Goal: Transaction & Acquisition: Purchase product/service

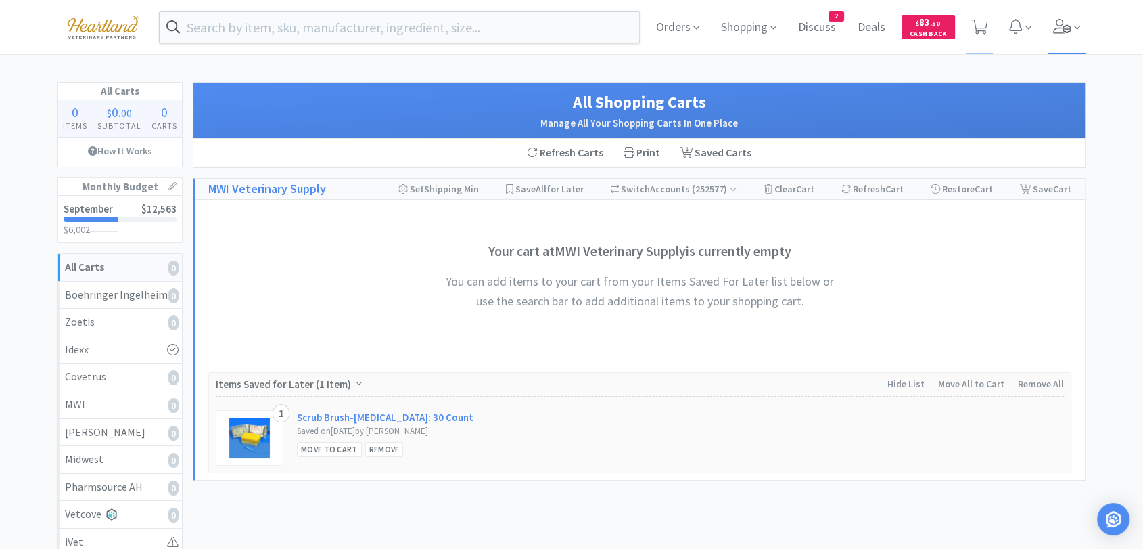
click at [1070, 30] on icon at bounding box center [1062, 26] width 18 height 15
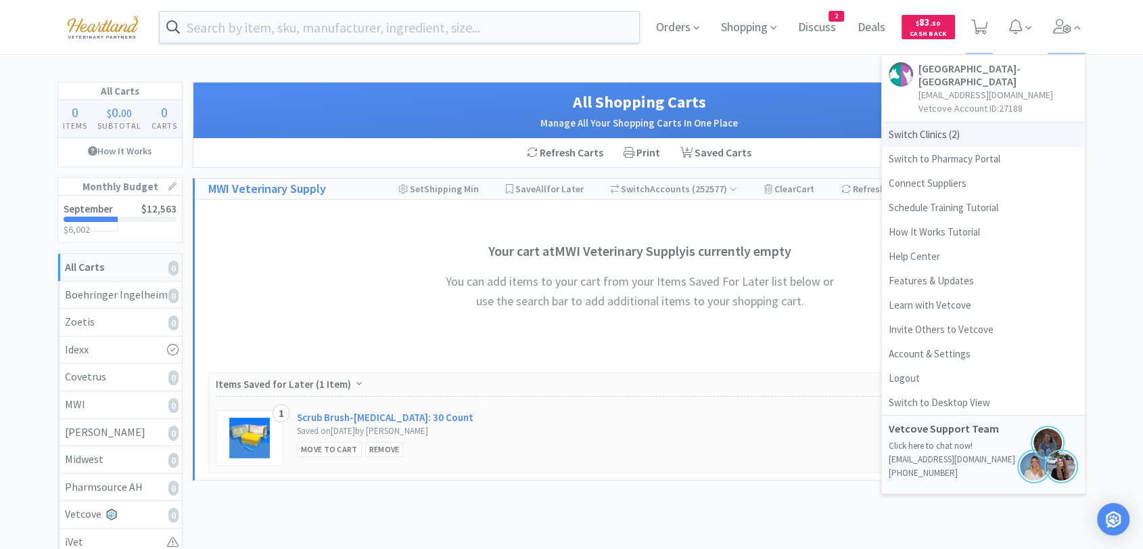
click at [951, 139] on span "Switch Clinics ( 2 )" at bounding box center [983, 134] width 203 height 24
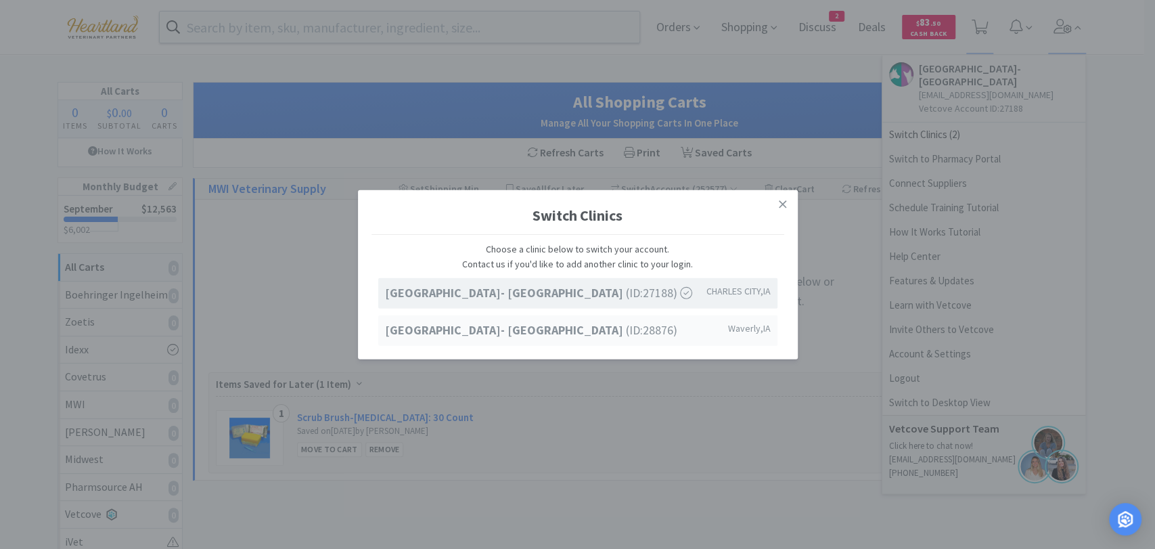
click at [557, 337] on strong "[GEOGRAPHIC_DATA]- [GEOGRAPHIC_DATA]" at bounding box center [505, 330] width 241 height 16
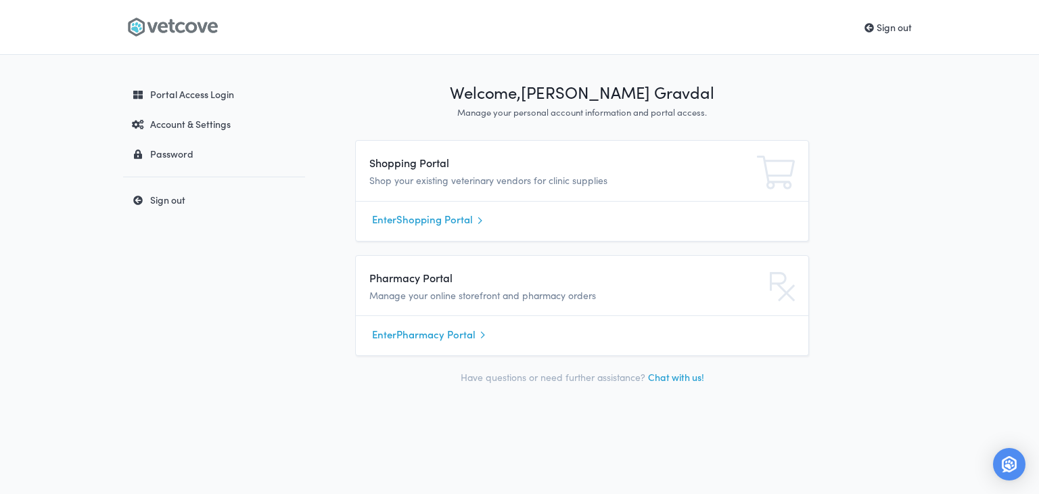
click at [423, 337] on link "Enter Pharmacy Portal" at bounding box center [582, 334] width 420 height 20
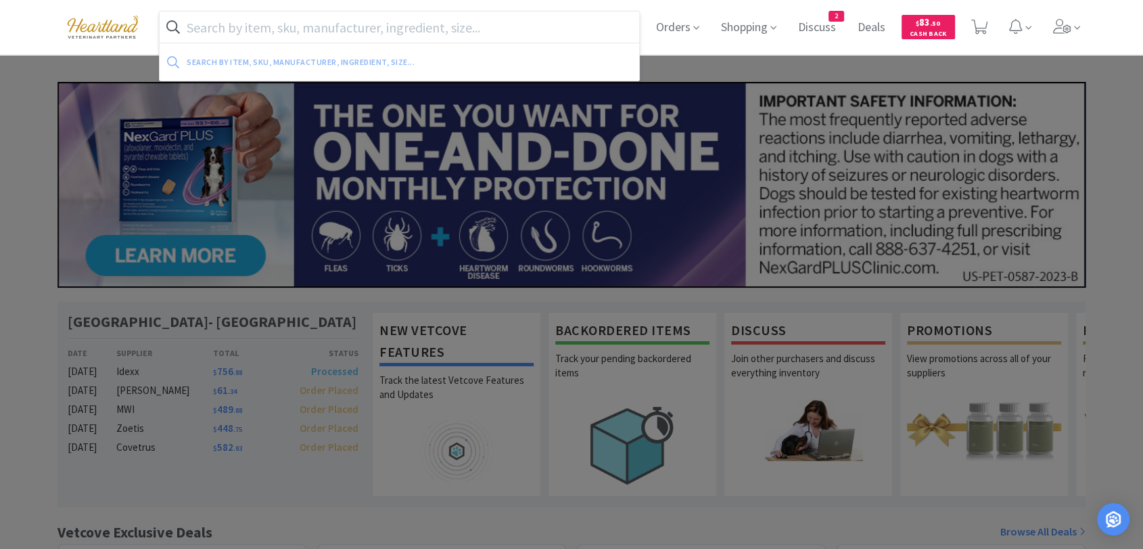
click at [285, 18] on input "text" at bounding box center [400, 26] width 480 height 31
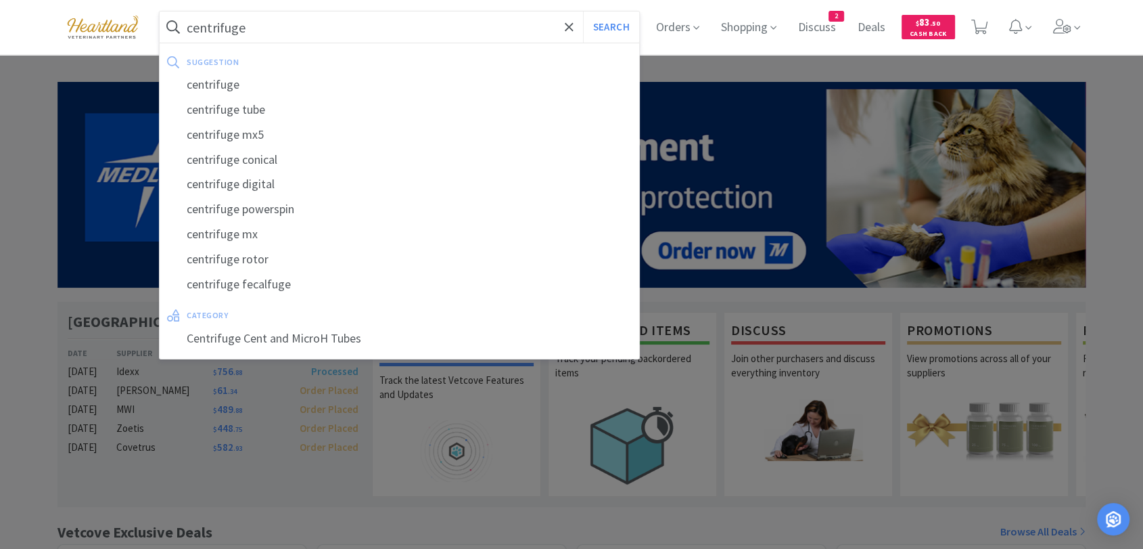
type input "centrifuge"
click at [583, 11] on button "Search" at bounding box center [611, 26] width 56 height 31
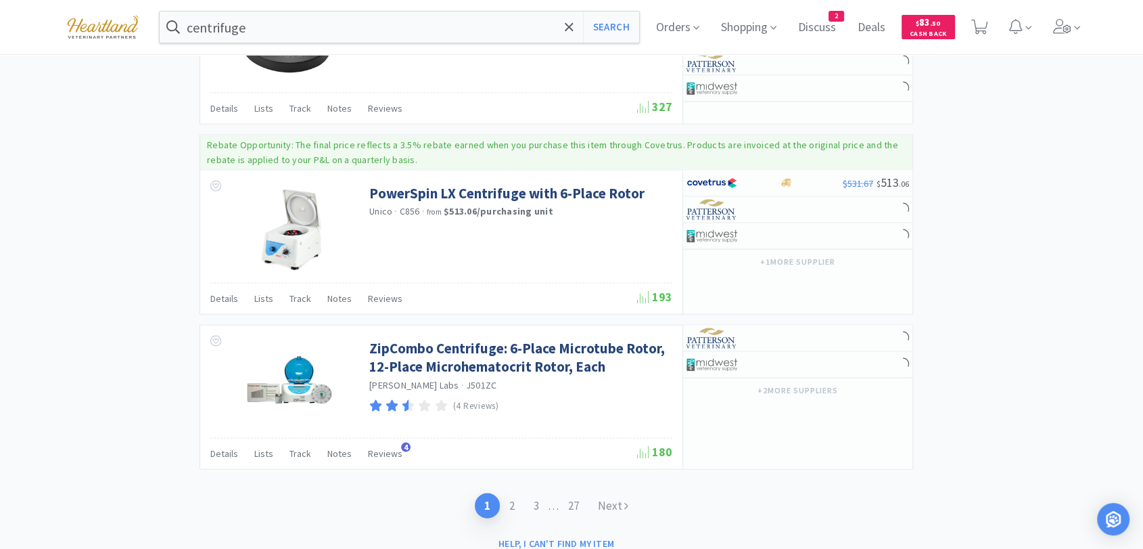
scroll to position [2756, 0]
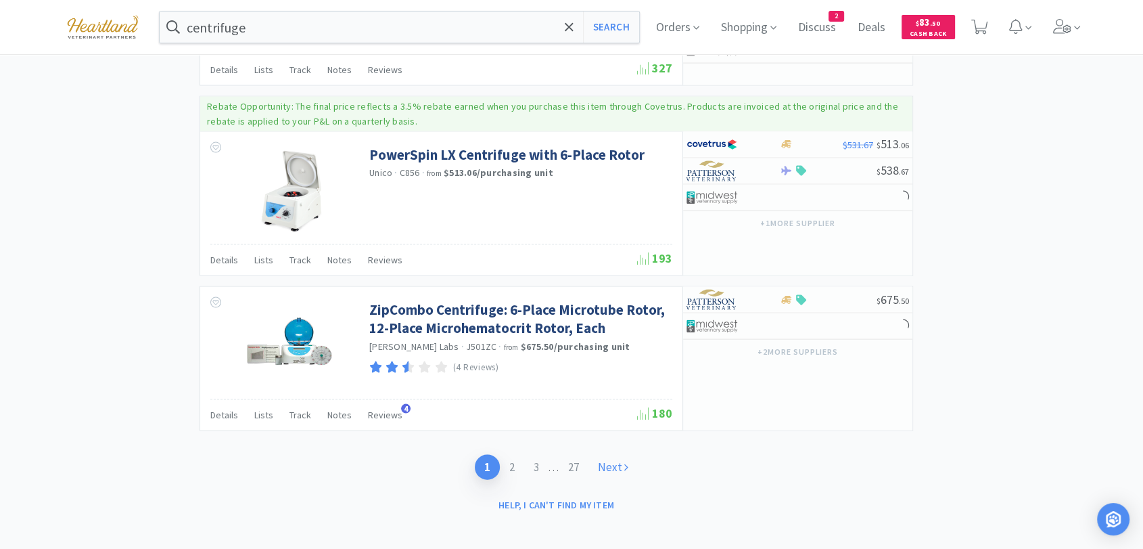
click at [621, 455] on link "Next" at bounding box center [612, 467] width 49 height 25
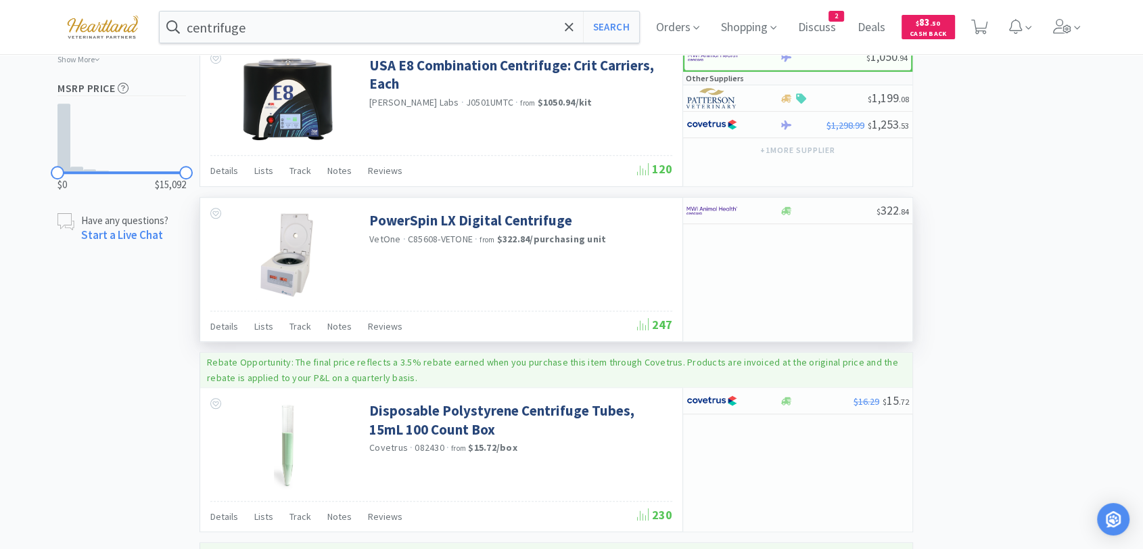
scroll to position [977, 0]
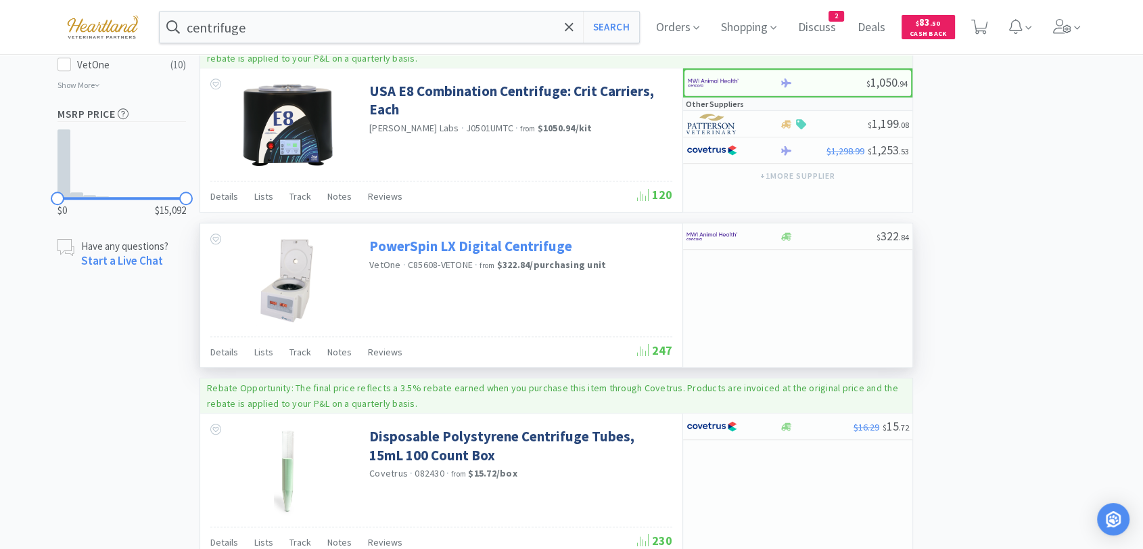
click at [454, 244] on link "PowerSpin LX Digital Centrifuge" at bounding box center [470, 246] width 203 height 18
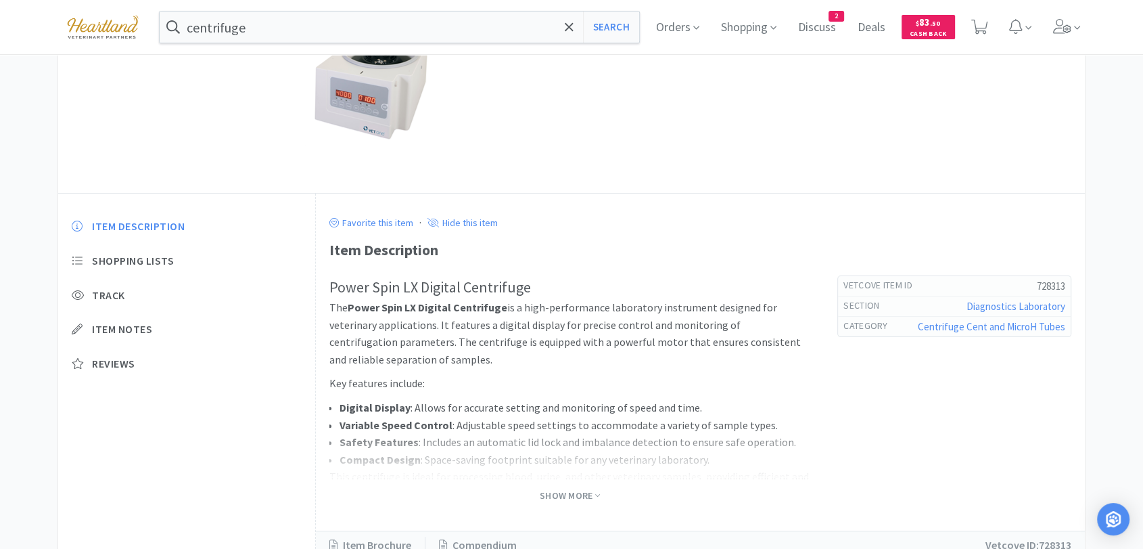
scroll to position [277, 0]
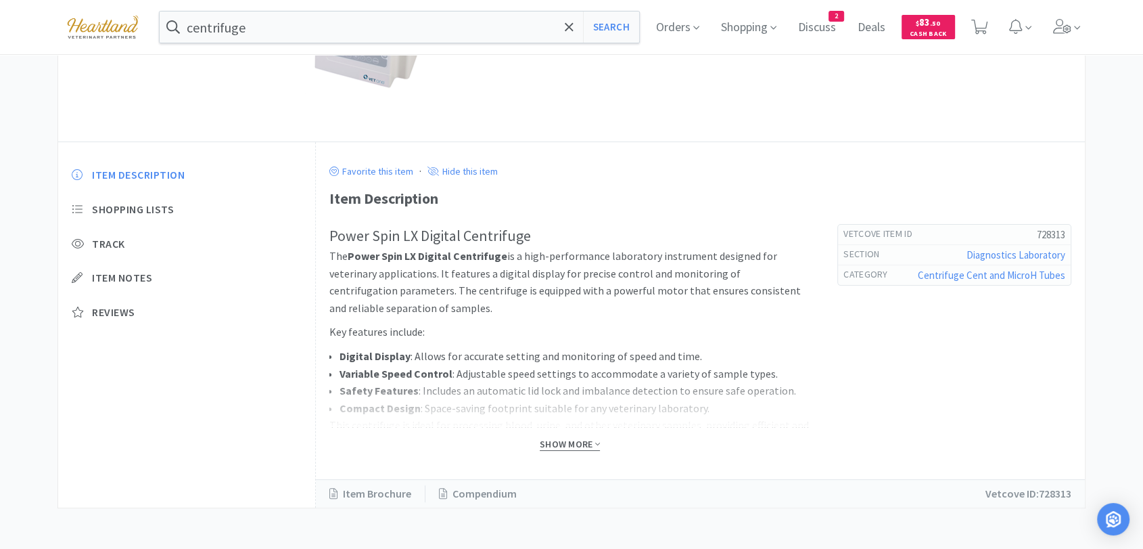
click at [570, 442] on span "Show More" at bounding box center [570, 444] width 60 height 13
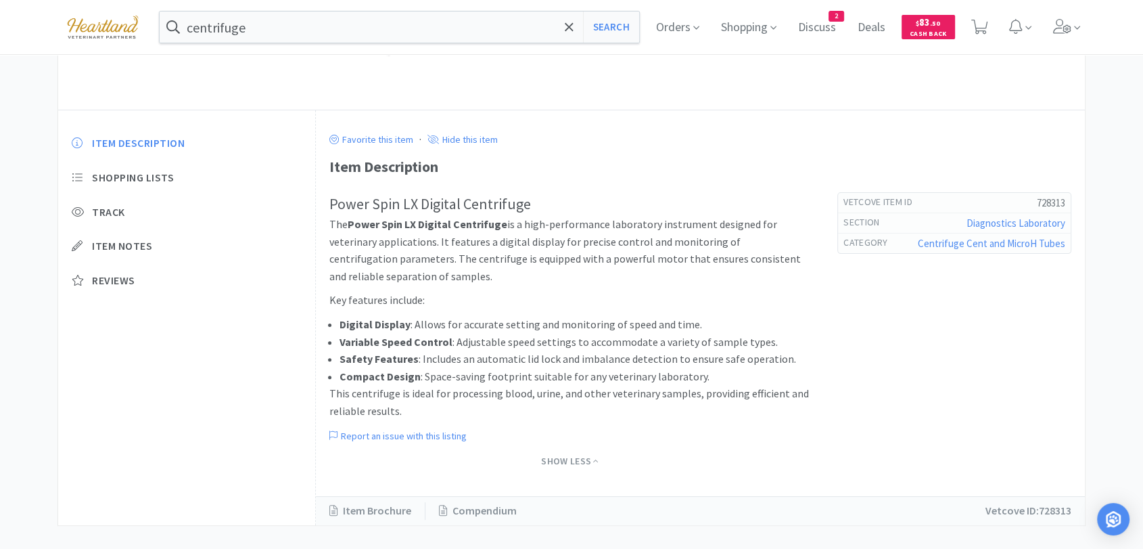
scroll to position [325, 0]
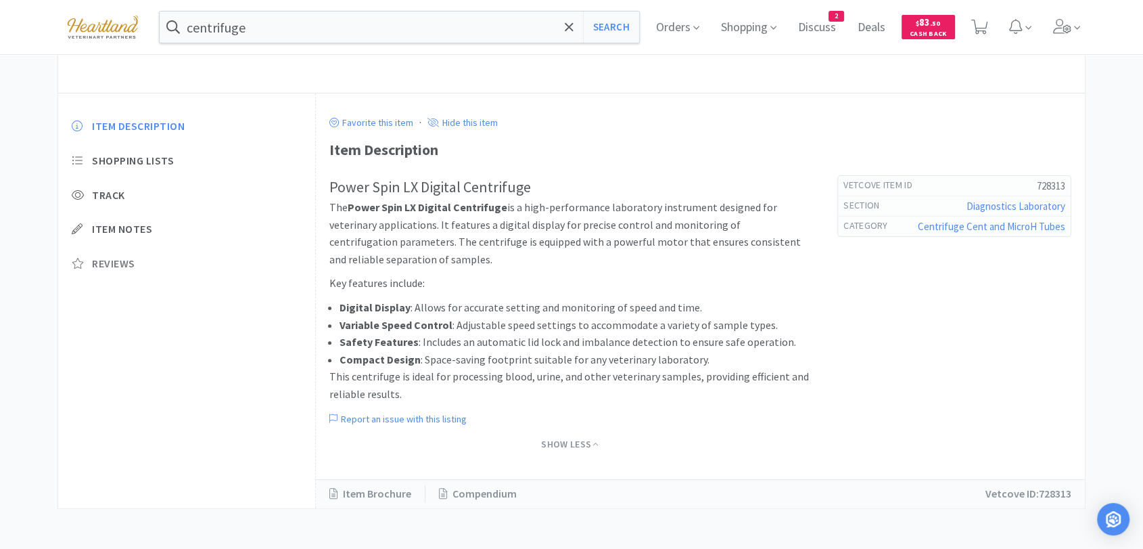
click at [103, 265] on span "Reviews" at bounding box center [113, 263] width 43 height 14
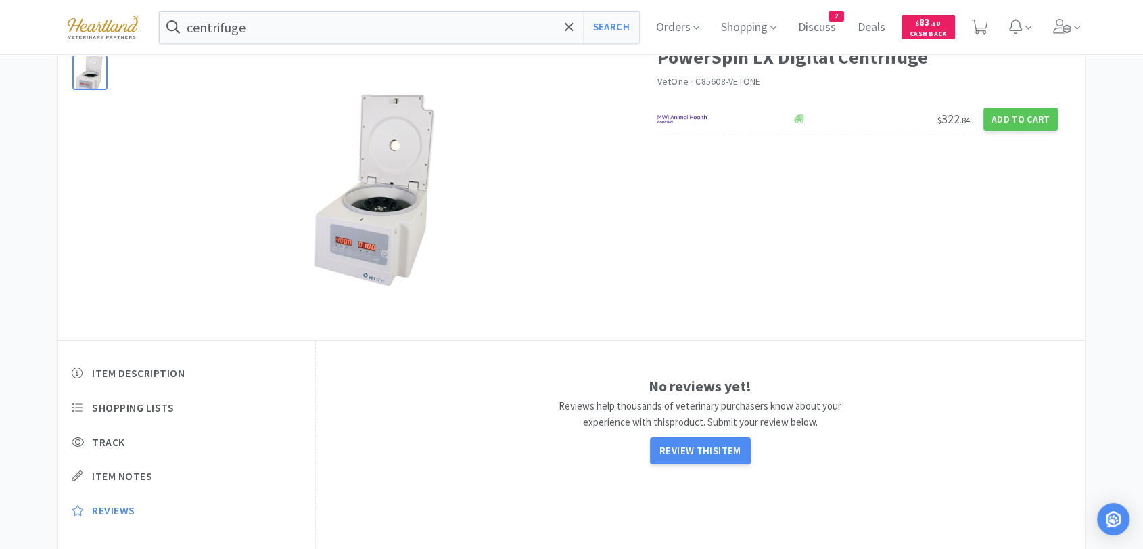
scroll to position [0, 0]
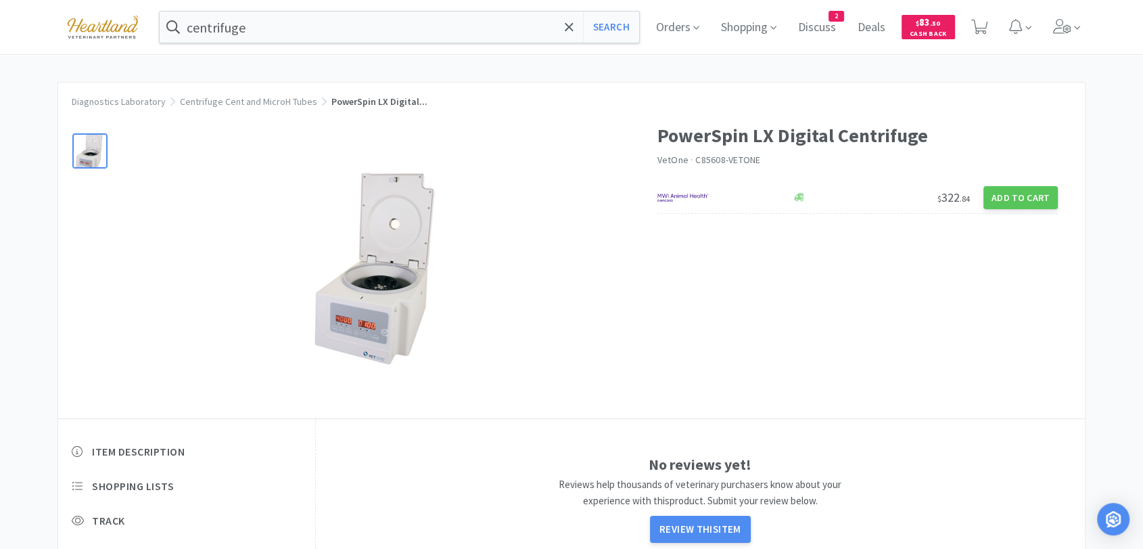
click at [343, 328] on img at bounding box center [377, 269] width 145 height 203
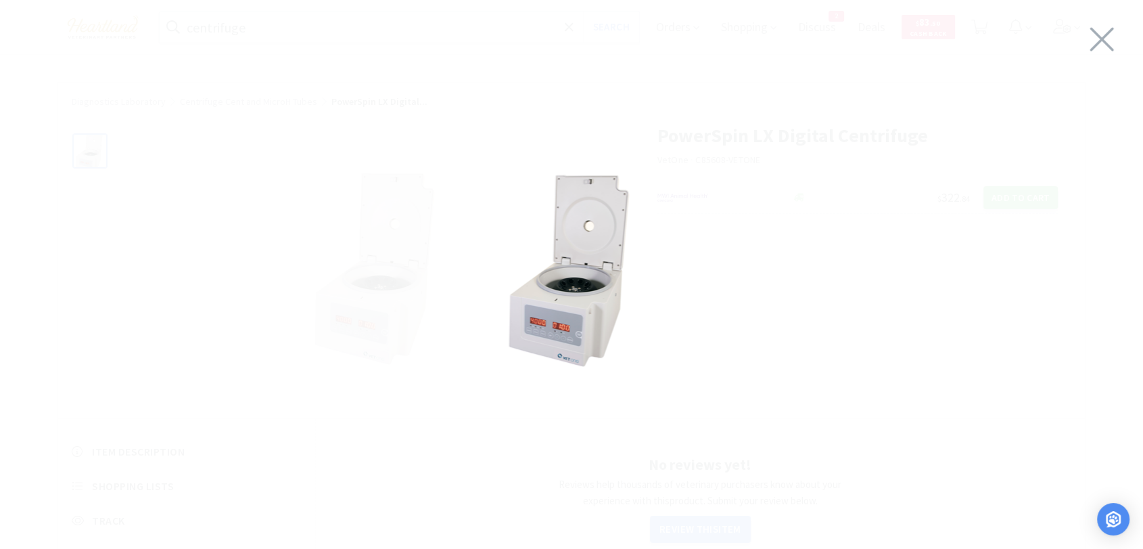
click at [576, 287] on img at bounding box center [571, 271] width 145 height 203
click at [1108, 38] on icon at bounding box center [1102, 39] width 28 height 38
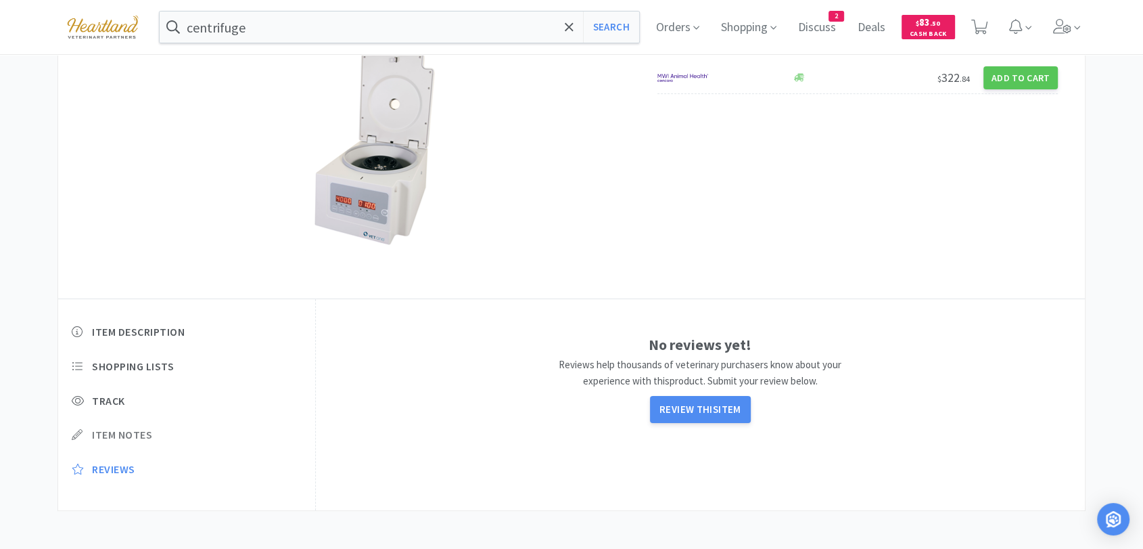
scroll to position [122, 0]
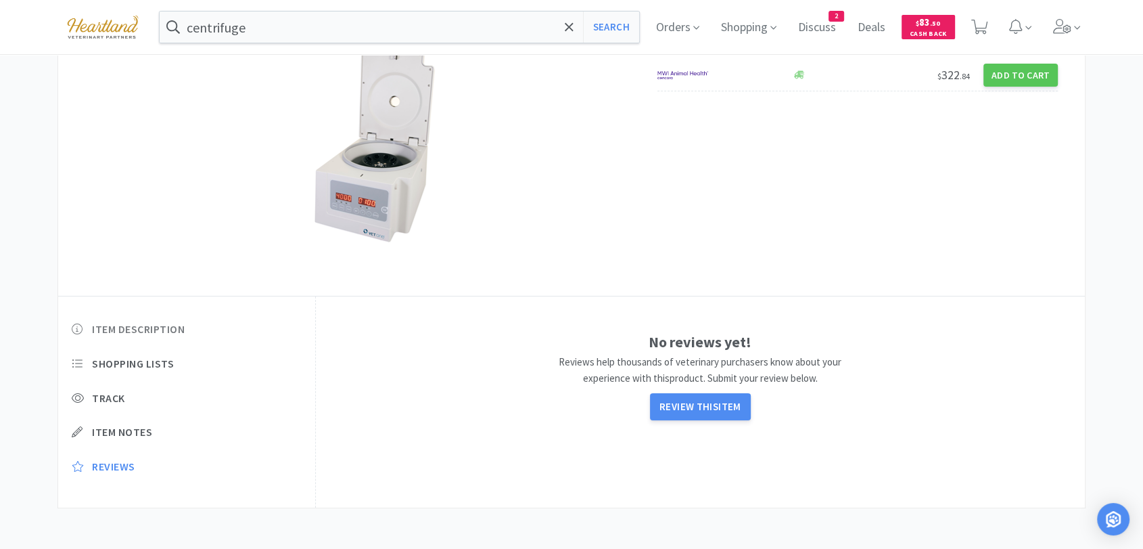
click at [152, 329] on span "Item Description" at bounding box center [138, 329] width 93 height 14
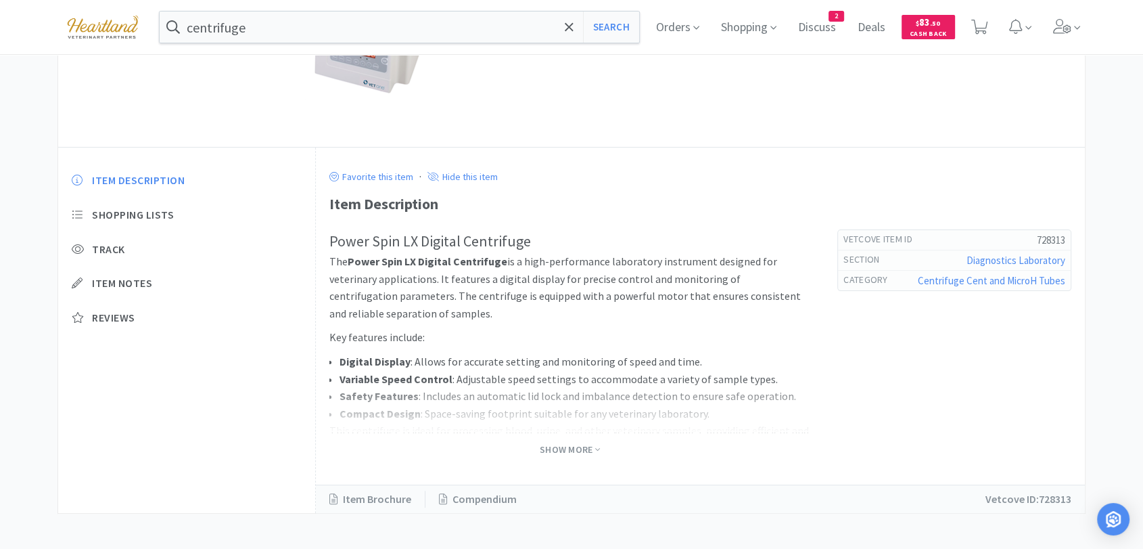
scroll to position [273, 0]
click at [354, 498] on link "Item Brochure" at bounding box center [377, 498] width 96 height 18
click at [16, 90] on div "Diagnostics Laboratory Centrifuge Cent and MicroH Tubes PowerSpin LX Digital...…" at bounding box center [571, 160] width 1143 height 703
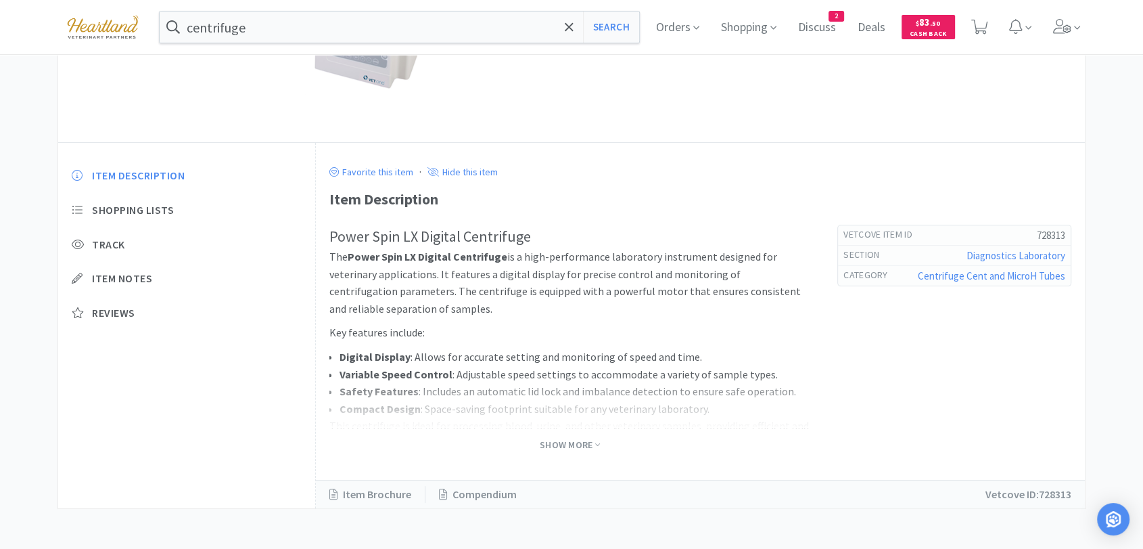
scroll to position [277, 0]
click at [344, 496] on link "Item Brochure" at bounding box center [377, 494] width 96 height 18
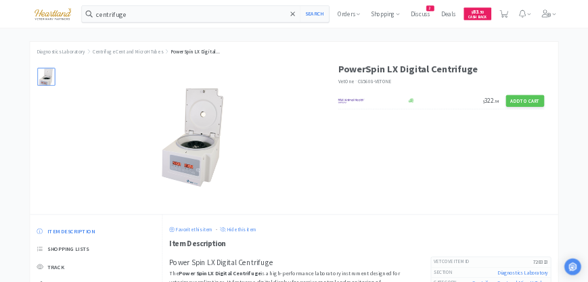
scroll to position [0, 0]
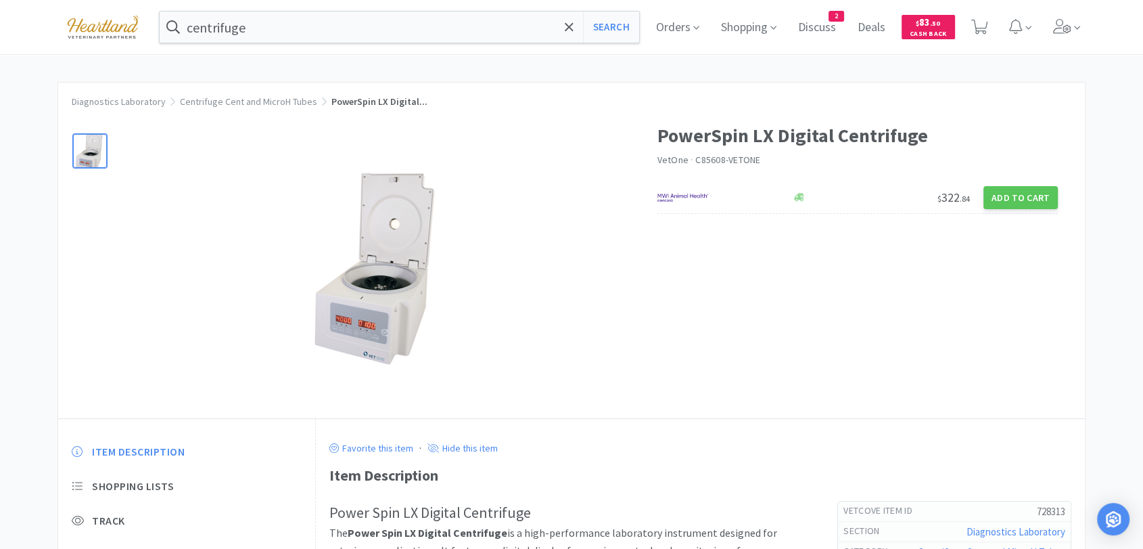
click at [388, 337] on img at bounding box center [377, 269] width 145 height 203
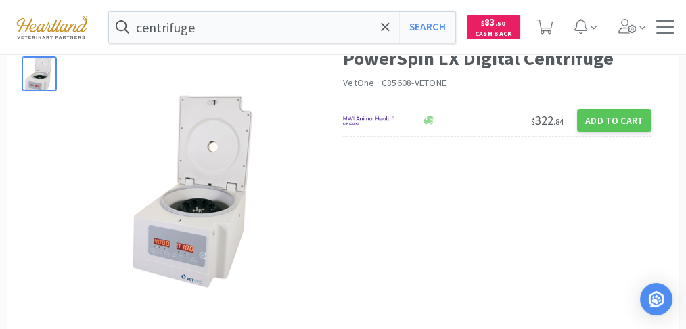
scroll to position [32, 0]
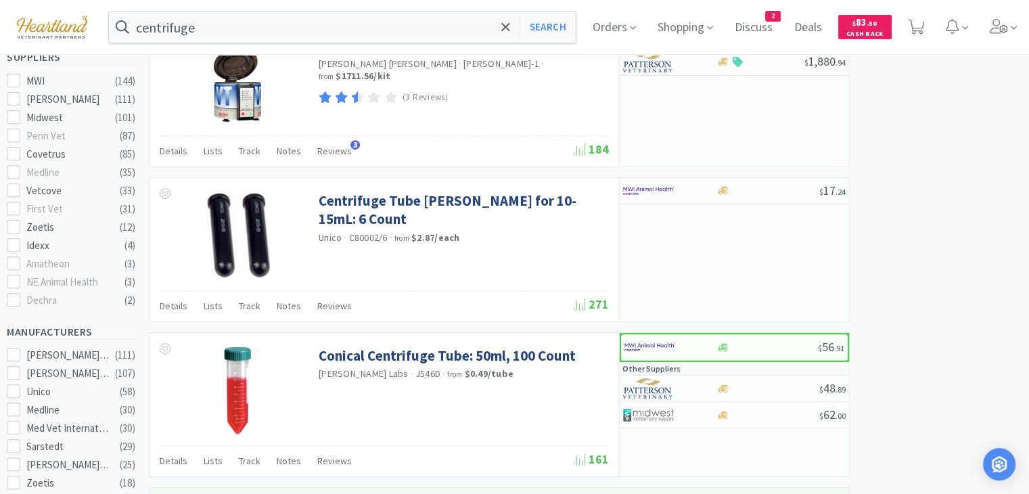
scroll to position [117, 0]
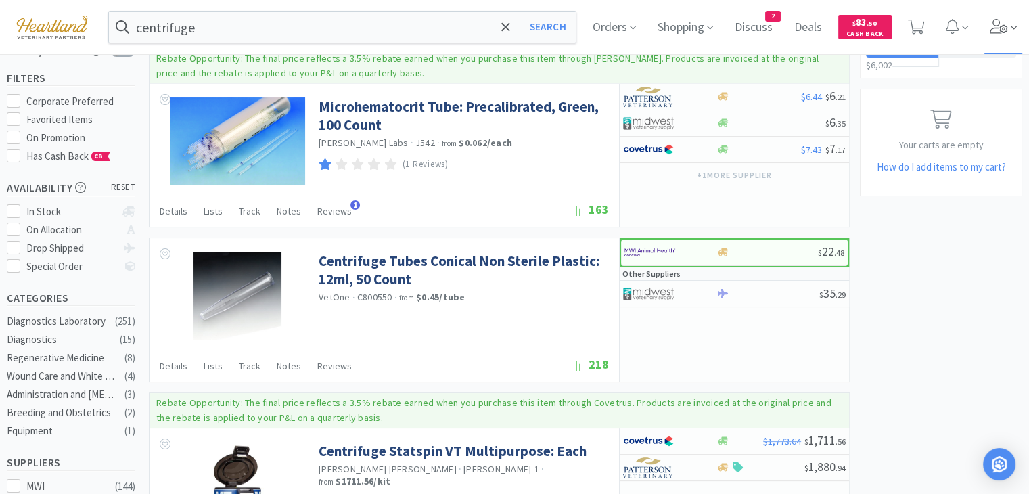
click at [1004, 39] on span at bounding box center [1003, 27] width 39 height 54
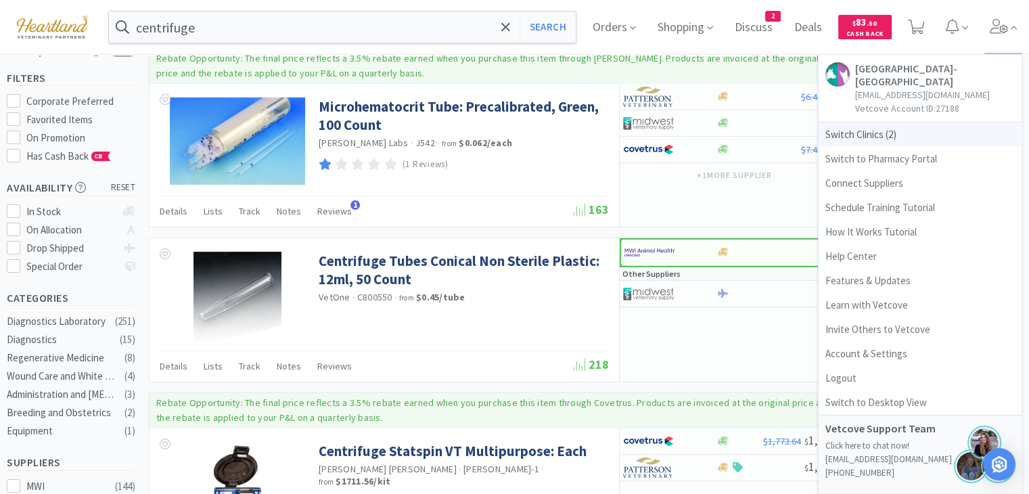
click at [852, 133] on span "Switch Clinics ( 2 )" at bounding box center [919, 134] width 203 height 24
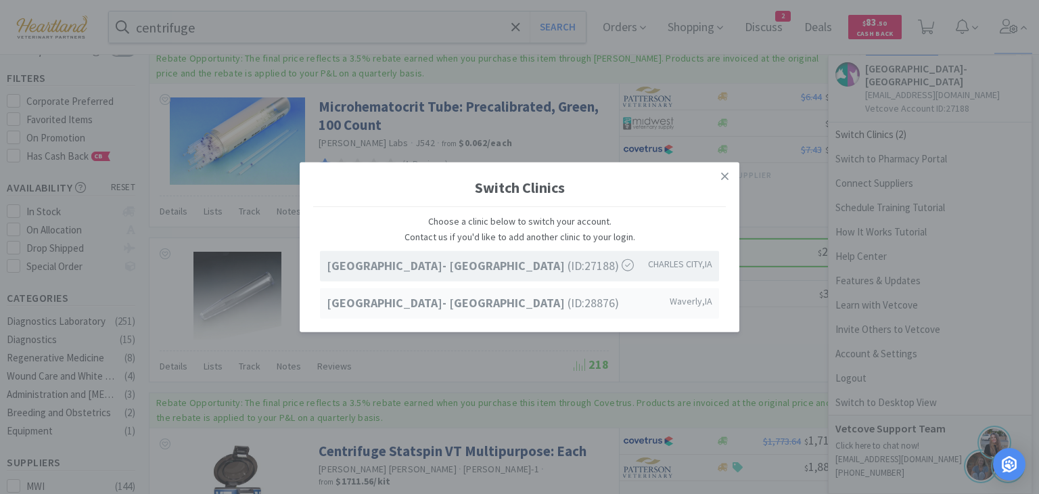
click at [617, 304] on div "Ave of the Saints Animal Hospital- Waverly (ID: 28876 ) Waverly , IA" at bounding box center [519, 302] width 399 height 30
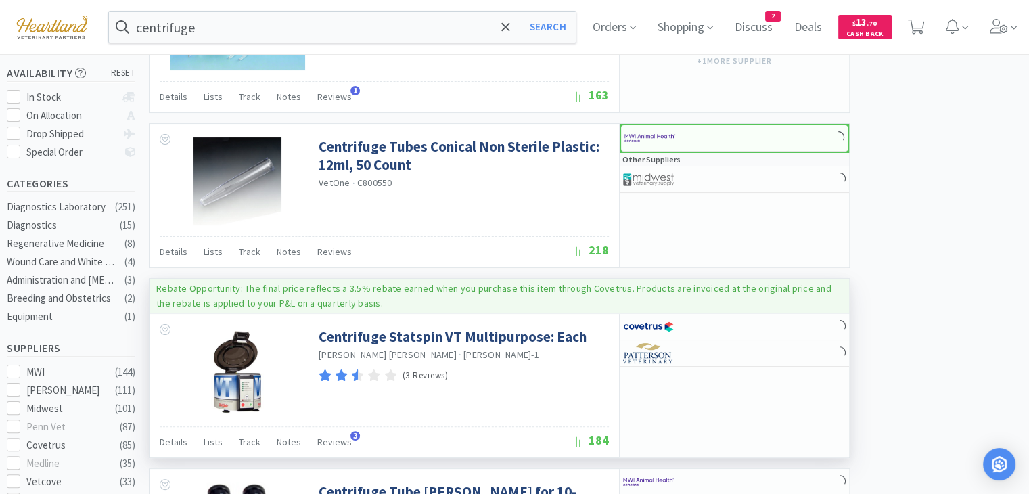
scroll to position [406, 0]
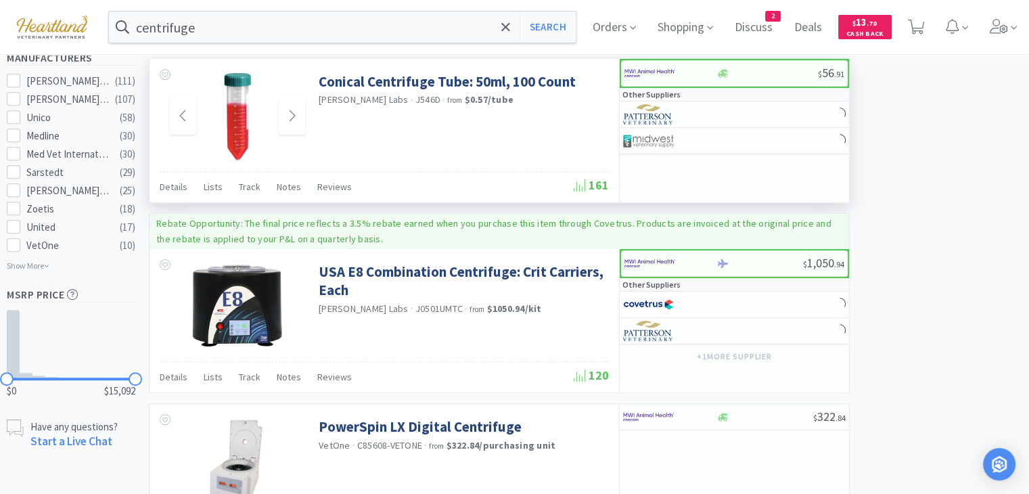
select select "1"
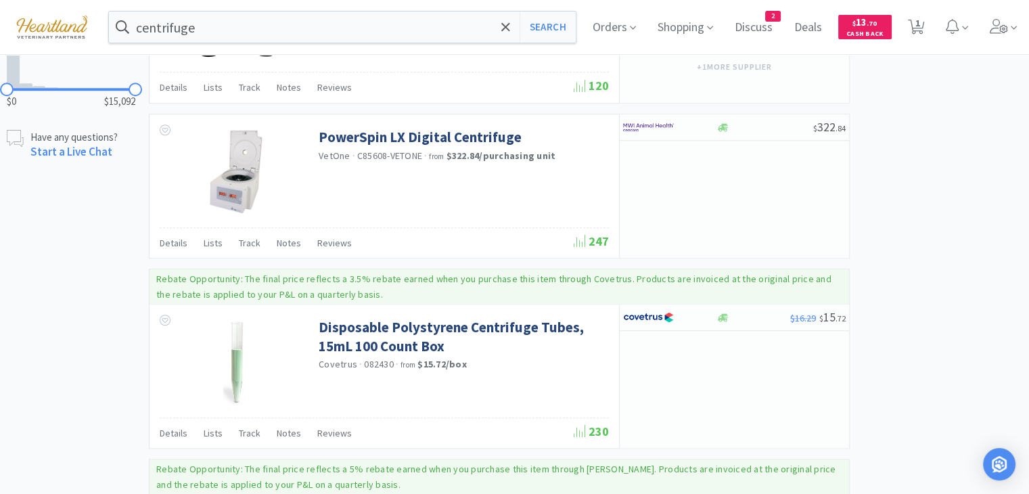
scroll to position [1082, 0]
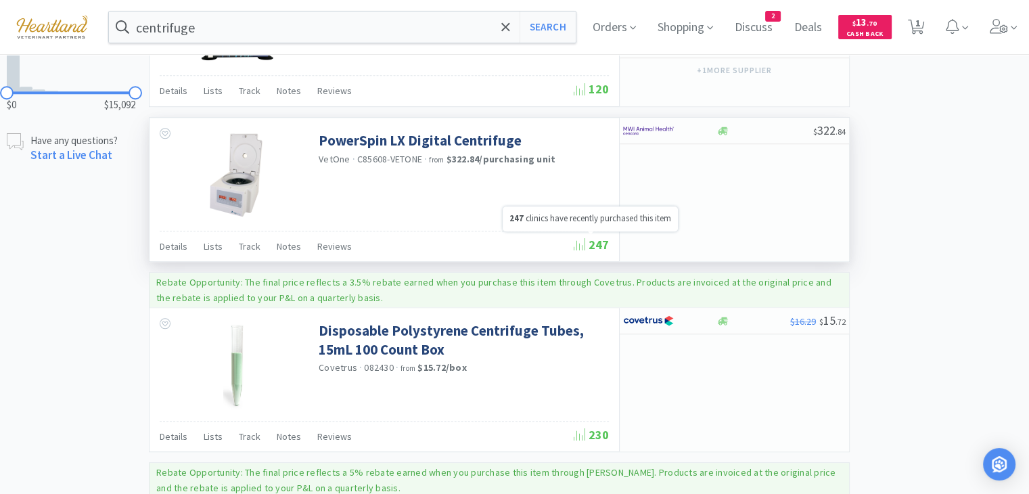
click at [598, 239] on span "247" at bounding box center [591, 245] width 35 height 16
click at [419, 137] on link "PowerSpin LX Digital Centrifuge" at bounding box center [420, 140] width 203 height 18
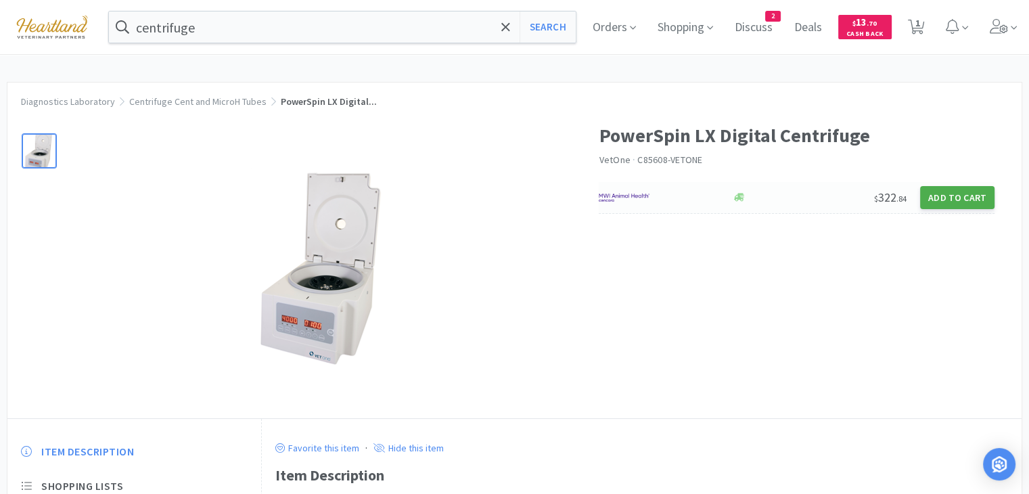
click at [977, 201] on button "Add to Cart" at bounding box center [957, 197] width 74 height 23
select select "1"
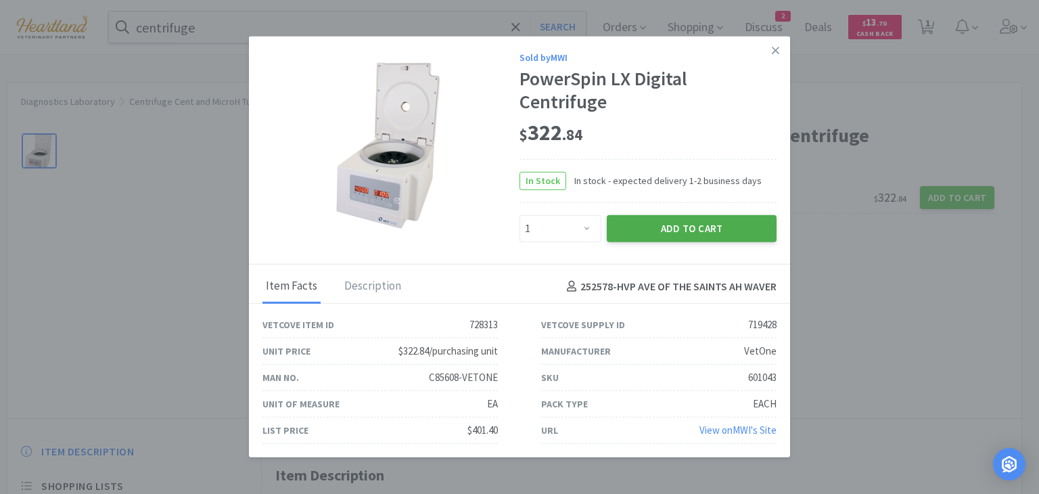
click at [637, 237] on button "Add to Cart" at bounding box center [692, 228] width 170 height 27
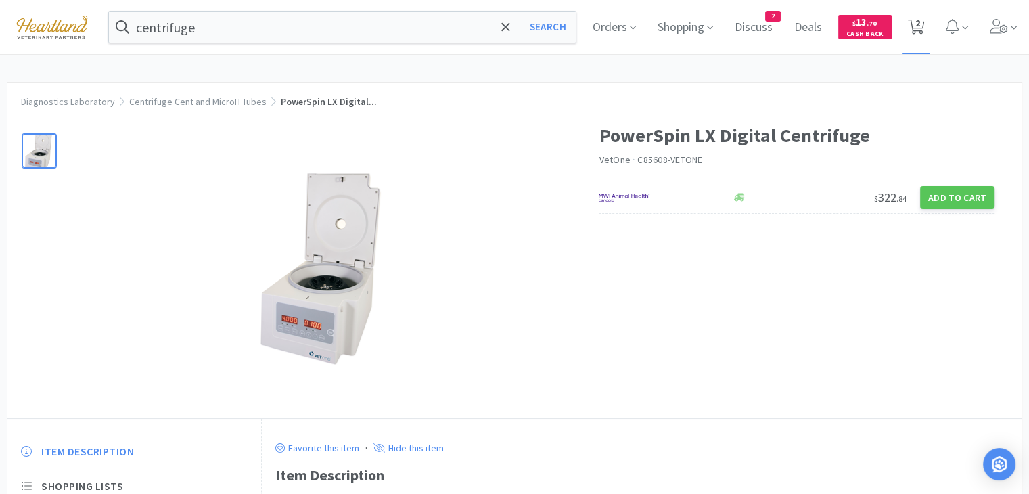
click at [925, 24] on icon at bounding box center [916, 27] width 17 height 15
select select "1"
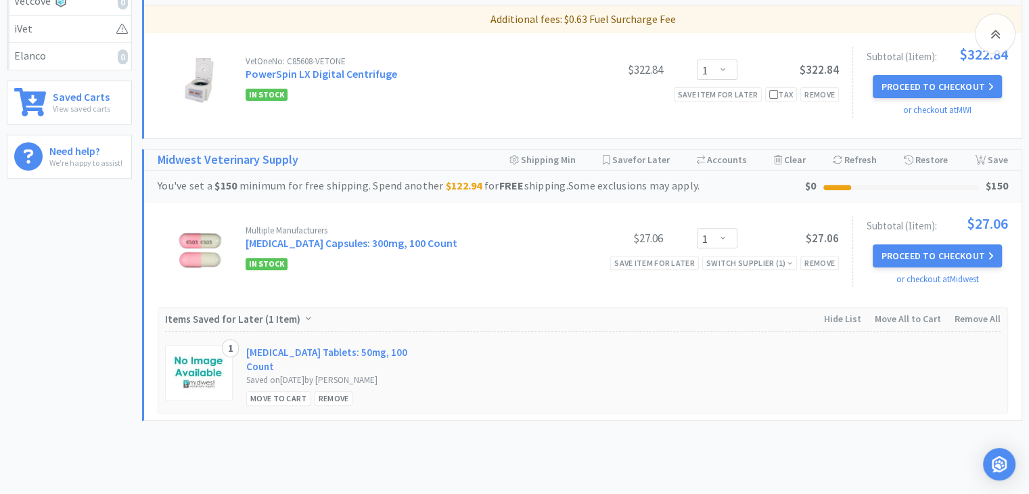
scroll to position [541, 0]
click at [812, 255] on div "Remove" at bounding box center [819, 262] width 39 height 14
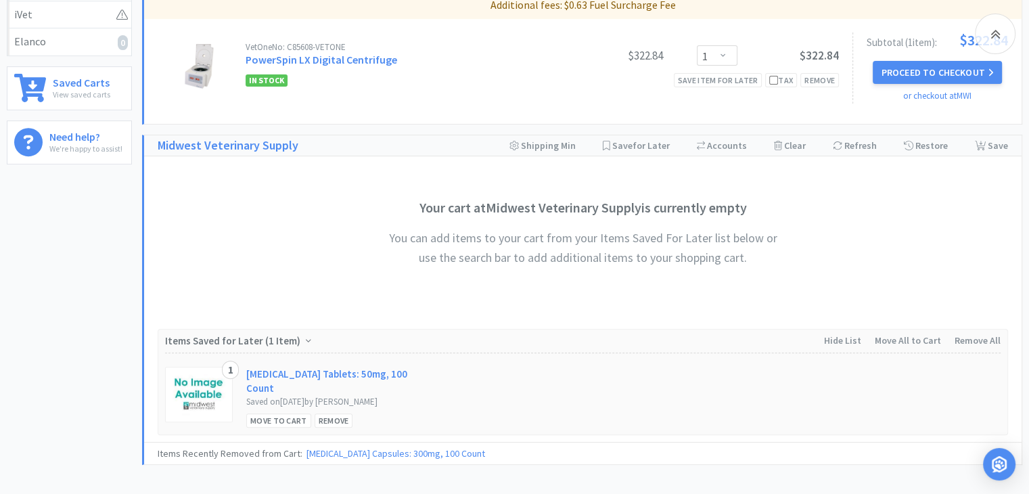
scroll to position [473, 0]
